Goal: Check status: Check status

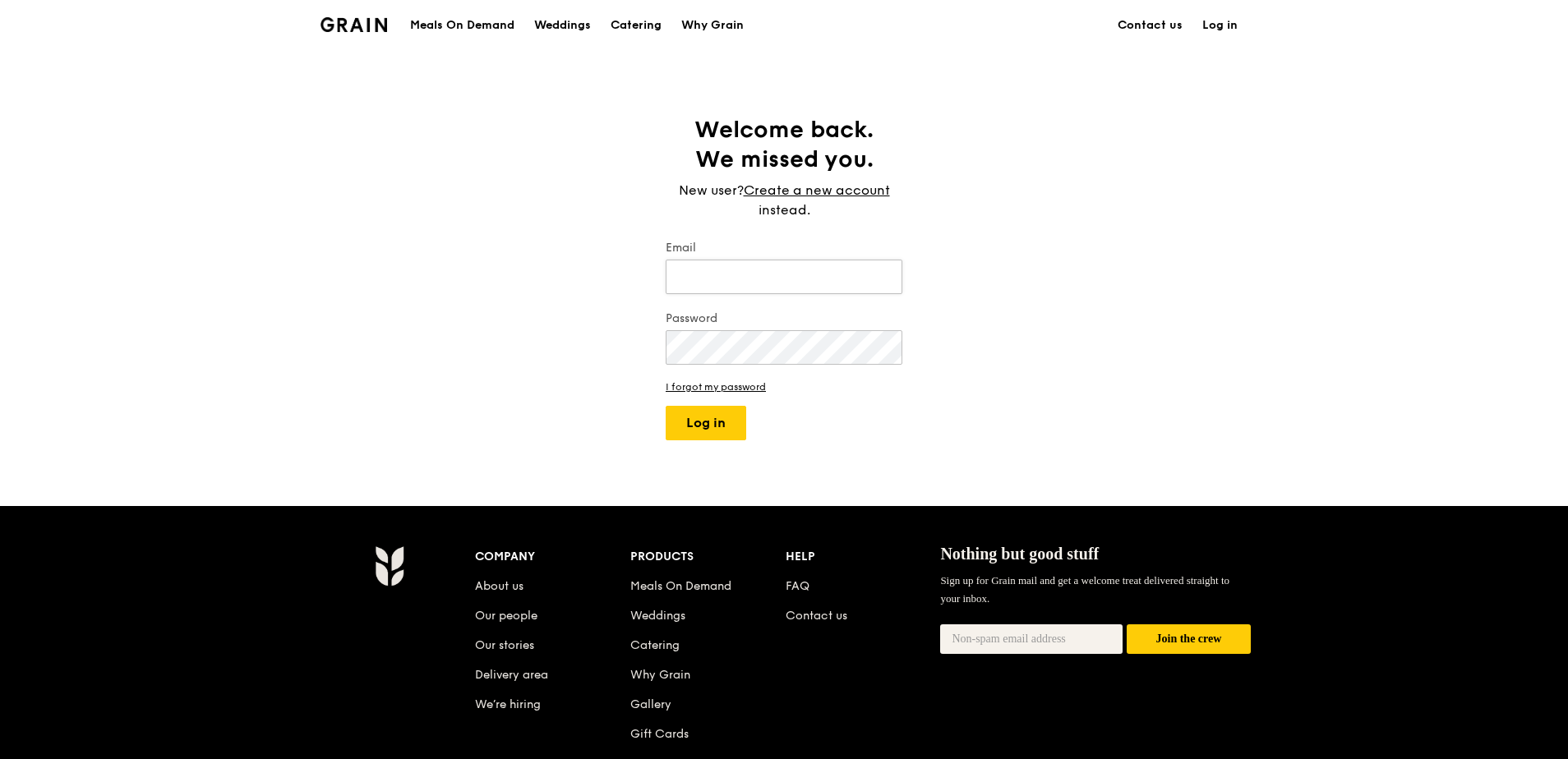
click at [806, 273] on input "Email" at bounding box center [784, 277] width 236 height 35
type input "[PERSON_NAME][EMAIL_ADDRESS][PERSON_NAME][DOMAIN_NAME]"
click at [717, 422] on button "Log in" at bounding box center [707, 423] width 81 height 35
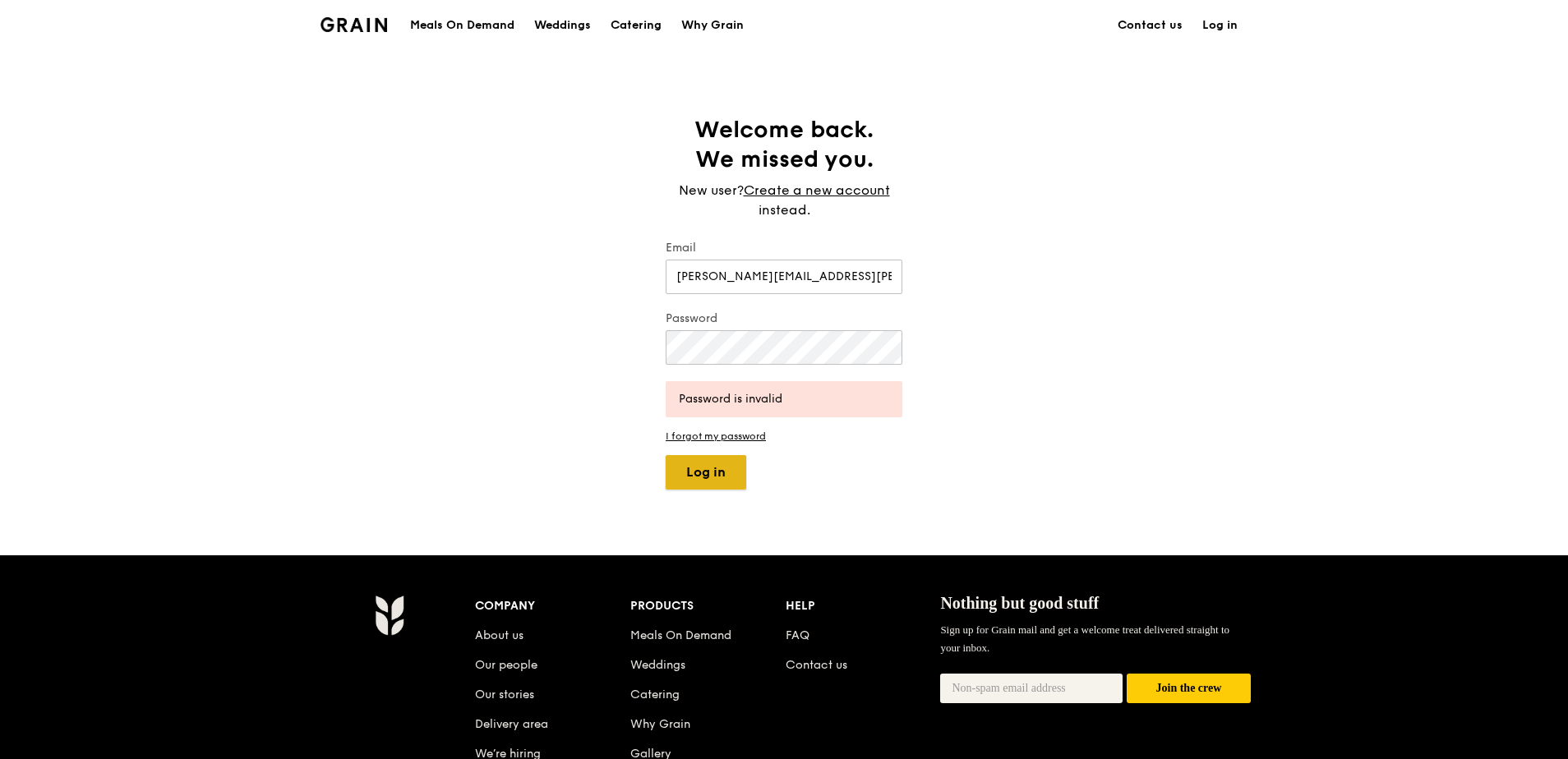
click at [699, 482] on button "Log in" at bounding box center [707, 473] width 81 height 35
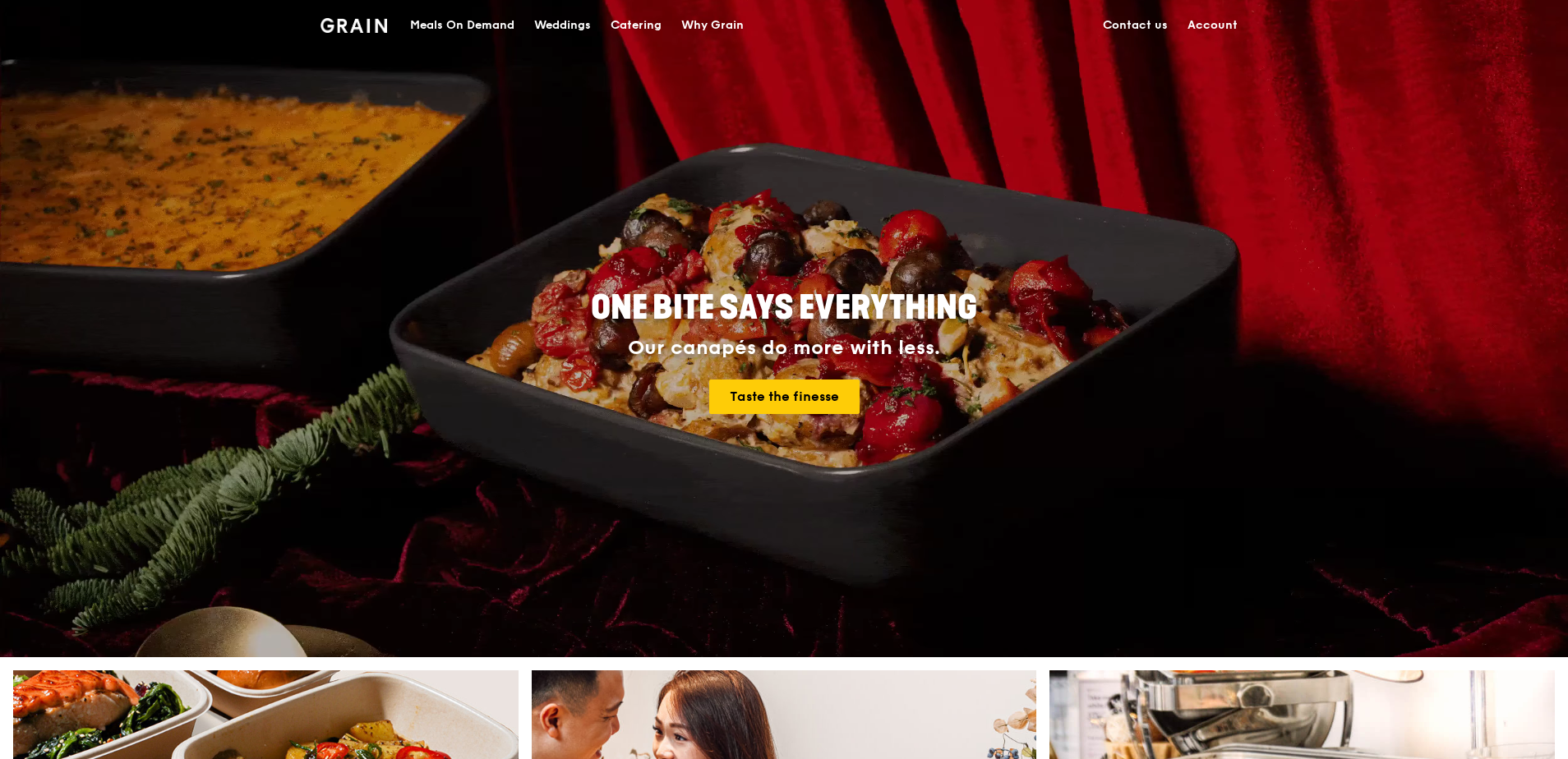
click at [1210, 19] on link "Account" at bounding box center [1213, 26] width 70 height 50
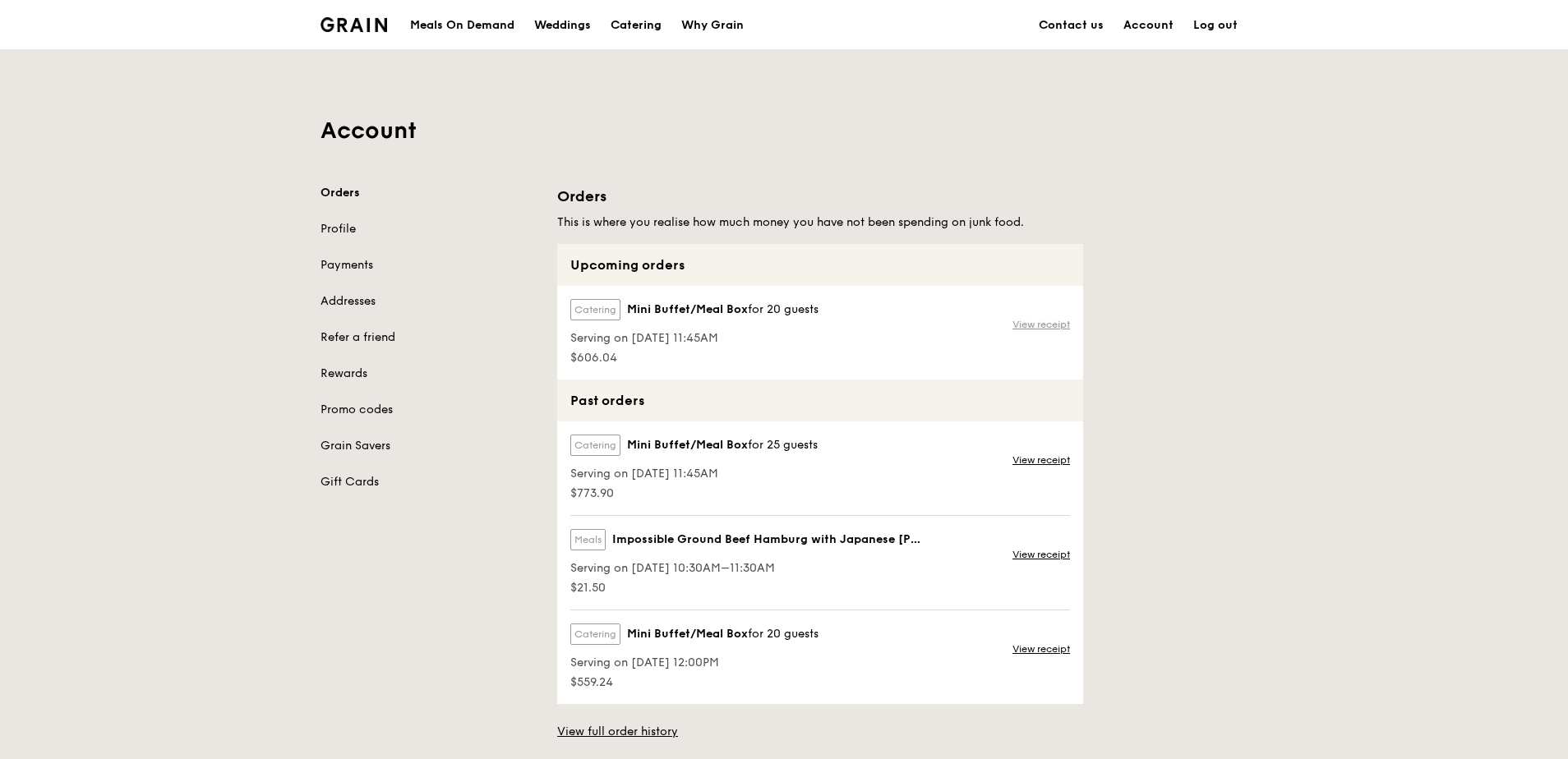
click at [1062, 320] on link "View receipt" at bounding box center [1042, 325] width 58 height 13
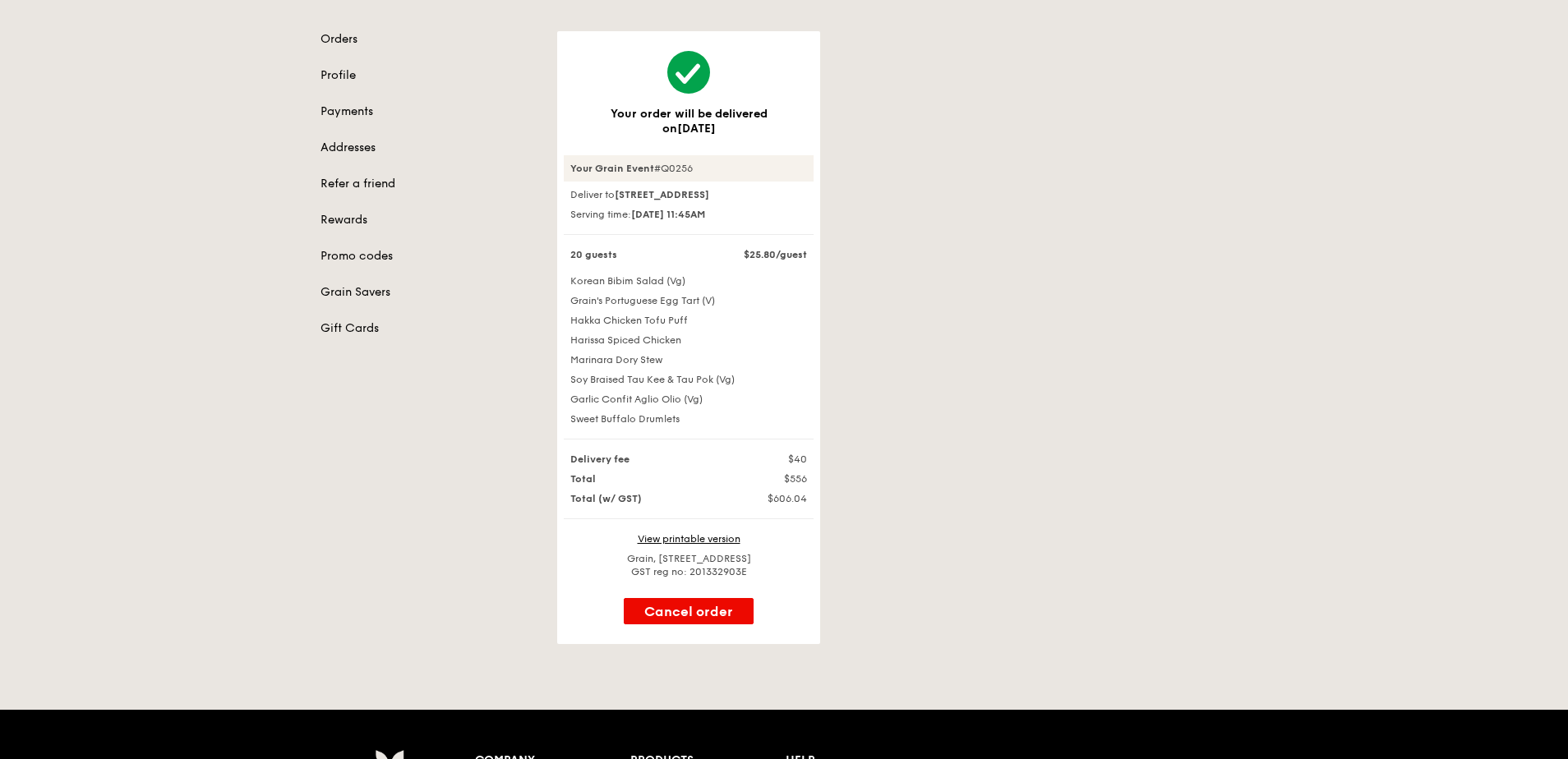
scroll to position [328, 0]
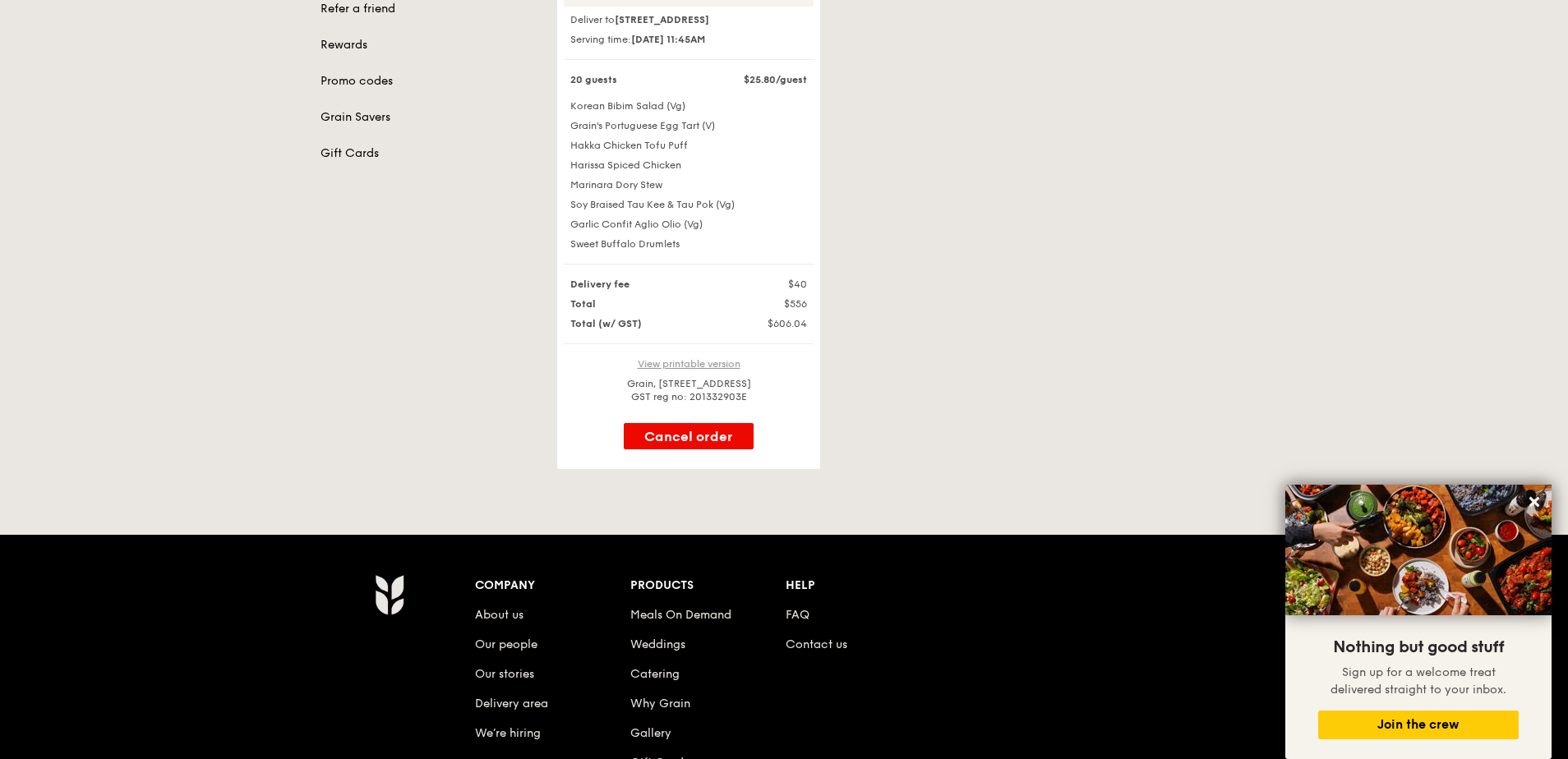
click at [705, 370] on link "View printable version" at bounding box center [689, 363] width 103 height 12
